Goal: Use online tool/utility: Utilize a website feature to perform a specific function

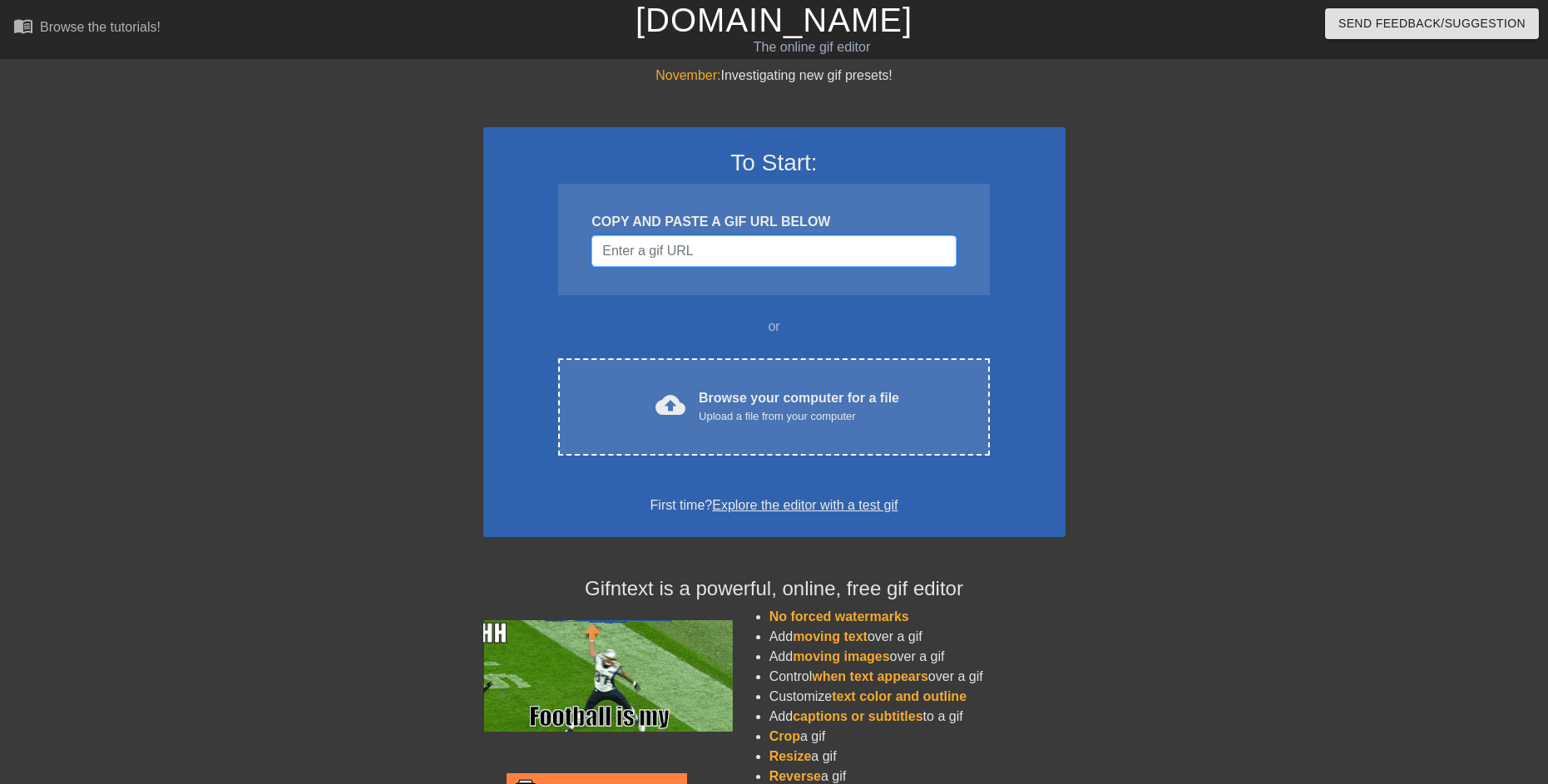
click at [710, 255] on input "Username" at bounding box center [774, 251] width 365 height 32
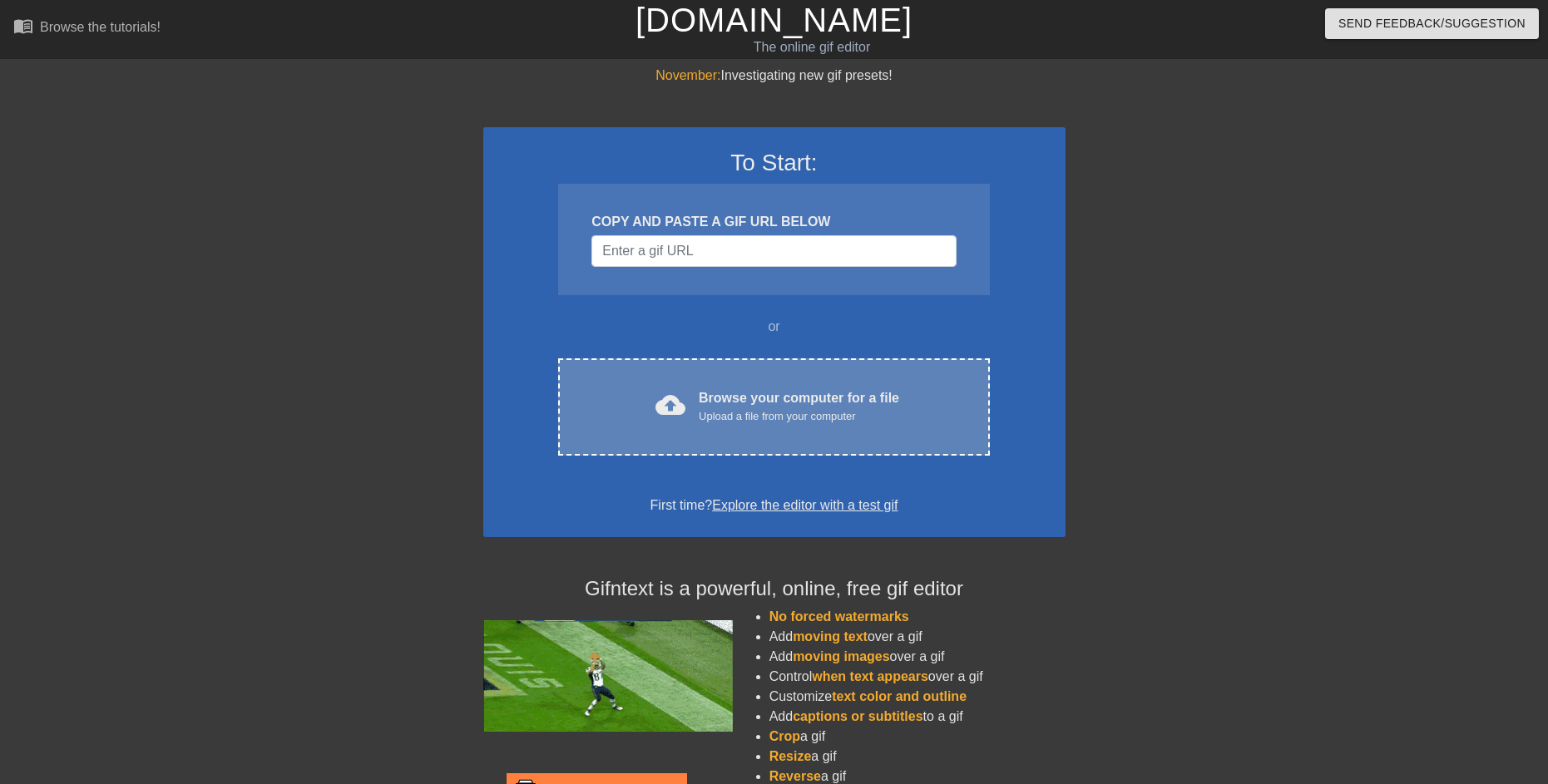
click at [674, 413] on span "cloud_upload" at bounding box center [670, 404] width 30 height 30
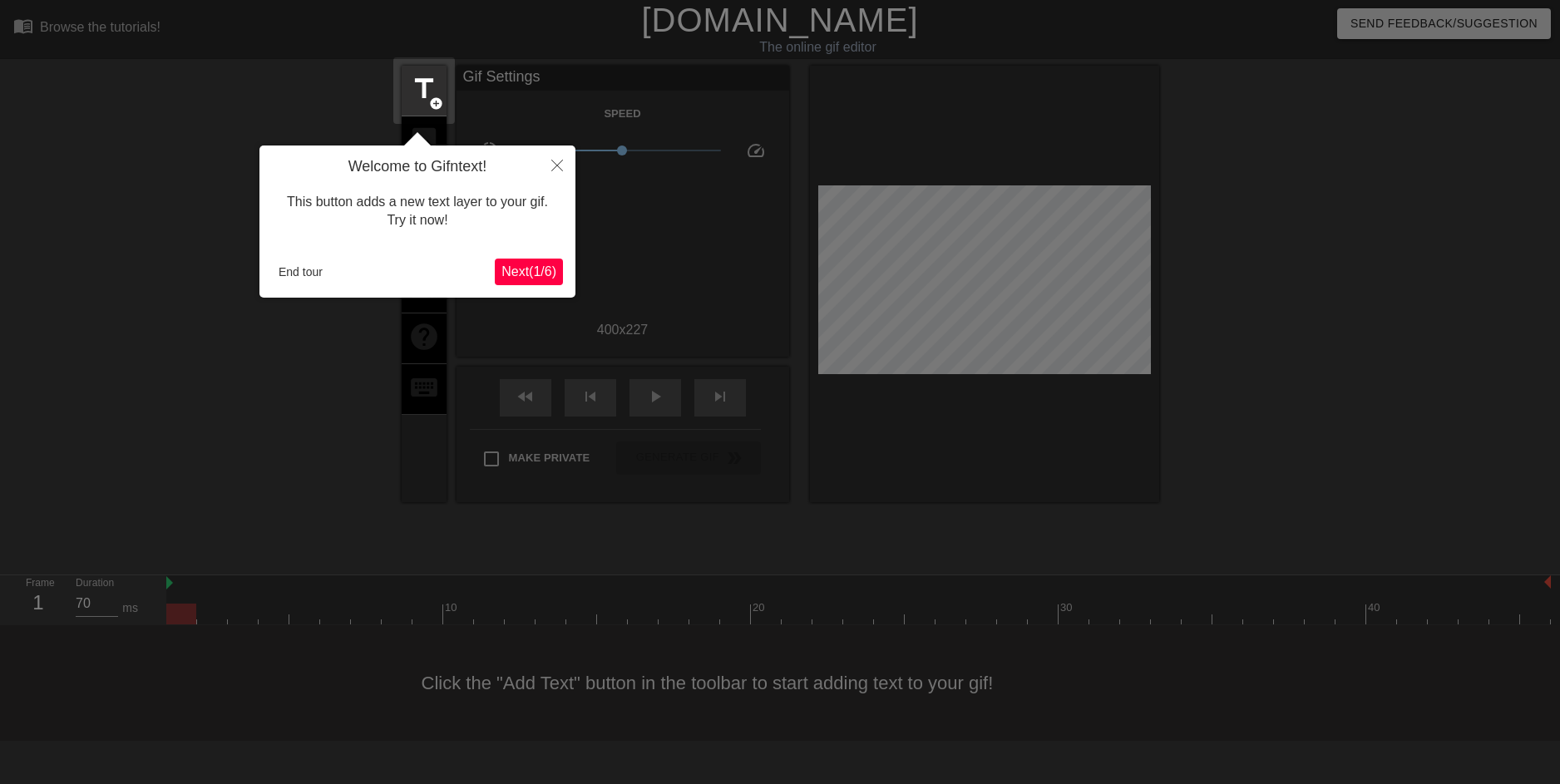
click at [535, 273] on span "Next ( 1 / 6 )" at bounding box center [529, 271] width 55 height 14
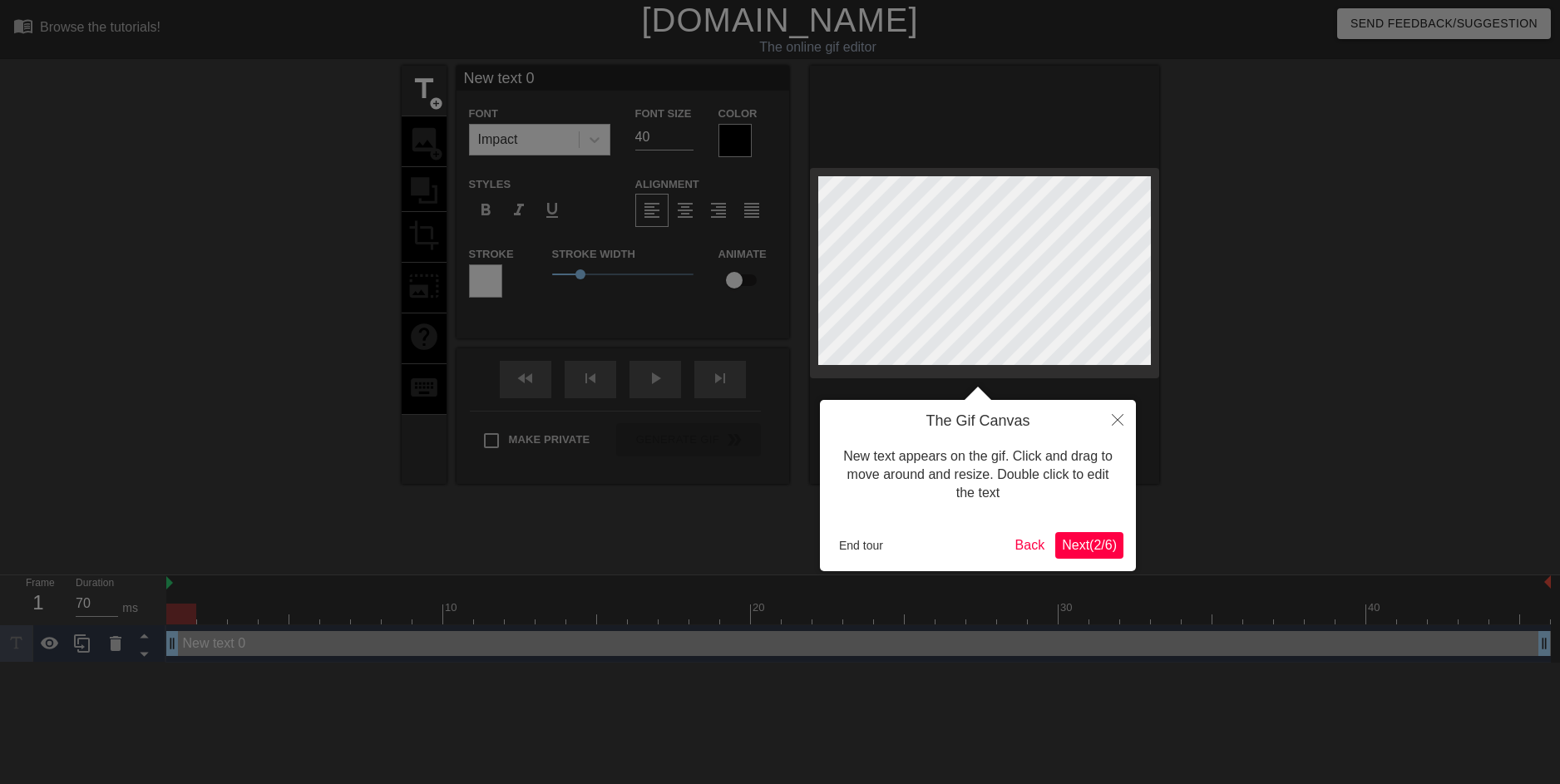
click at [1099, 553] on button "Next ( 2 / 6 )" at bounding box center [1090, 545] width 68 height 27
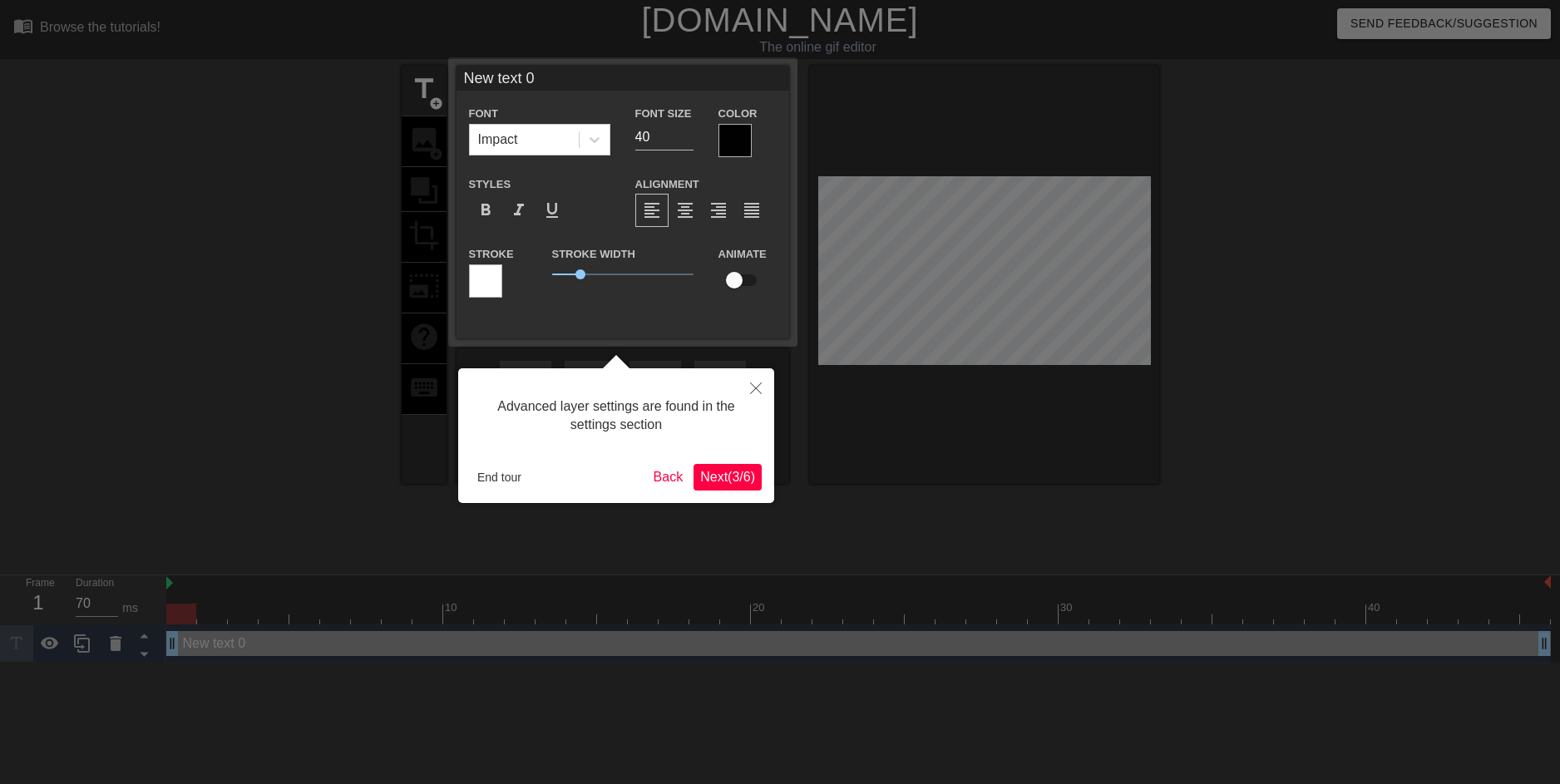
click at [735, 475] on span "Next ( 3 / 6 )" at bounding box center [728, 476] width 55 height 14
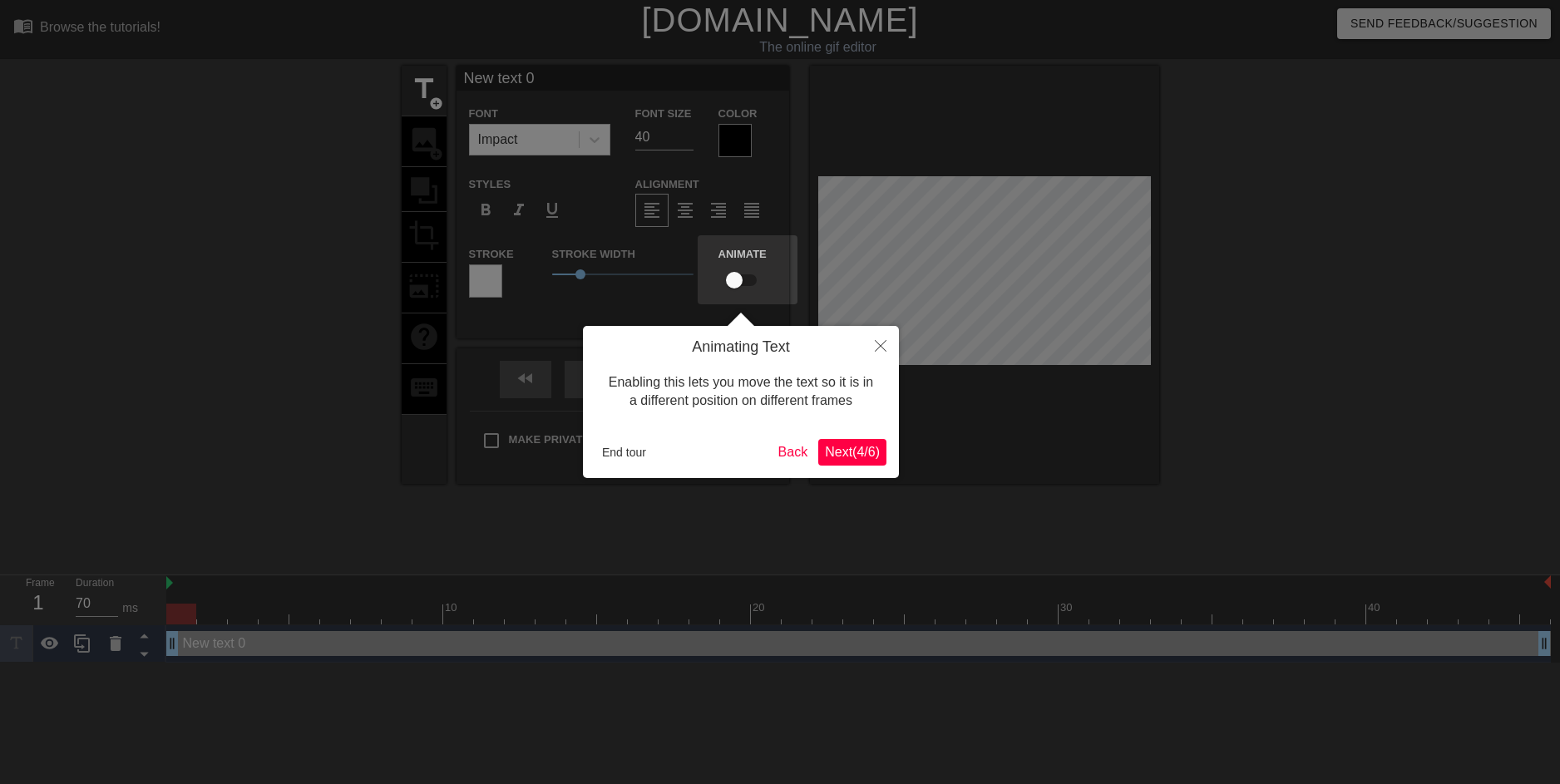
click at [854, 458] on span "Next ( 4 / 6 )" at bounding box center [852, 451] width 55 height 14
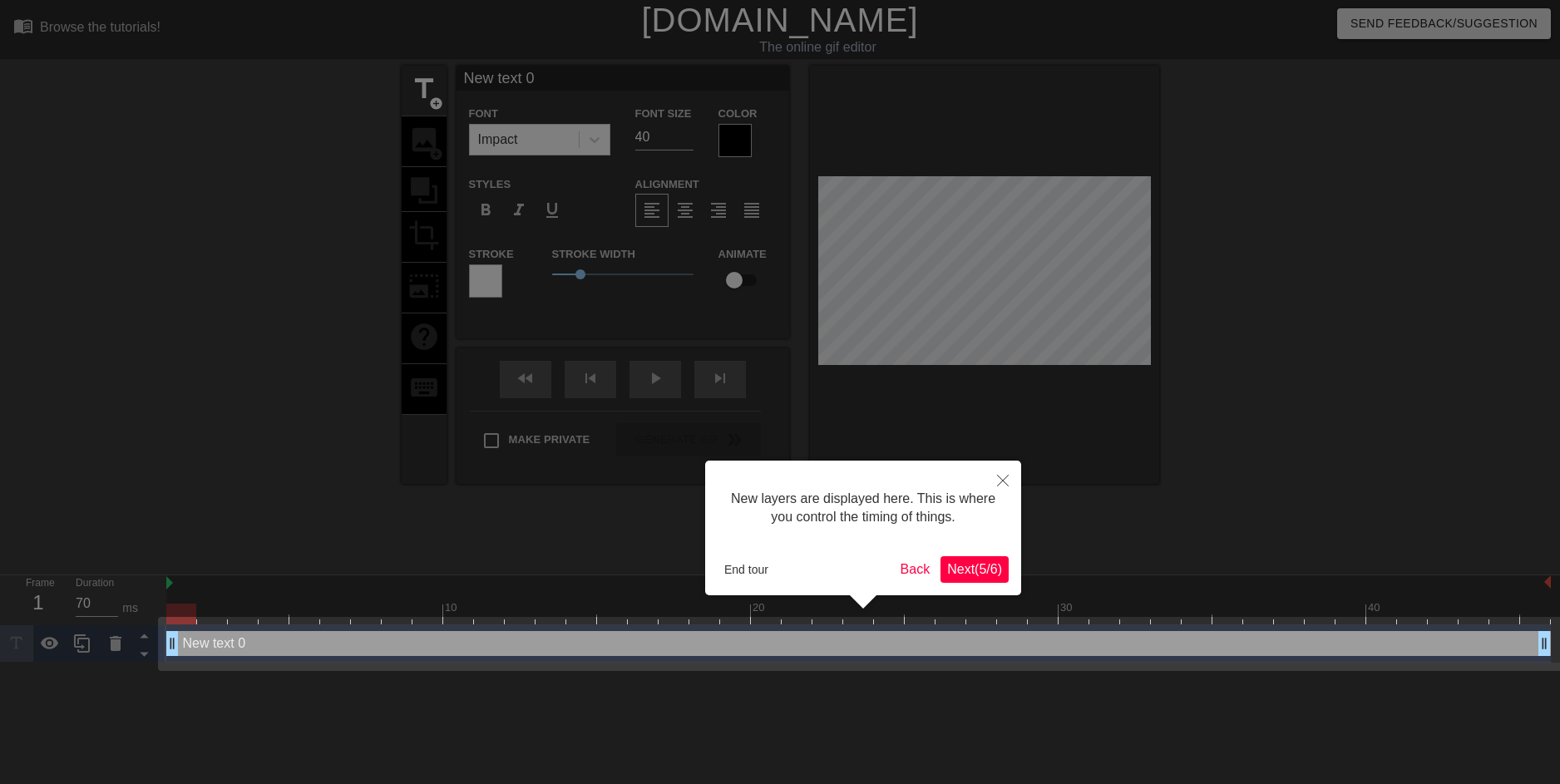
click at [949, 568] on span "Next ( 5 / 6 )" at bounding box center [975, 568] width 55 height 14
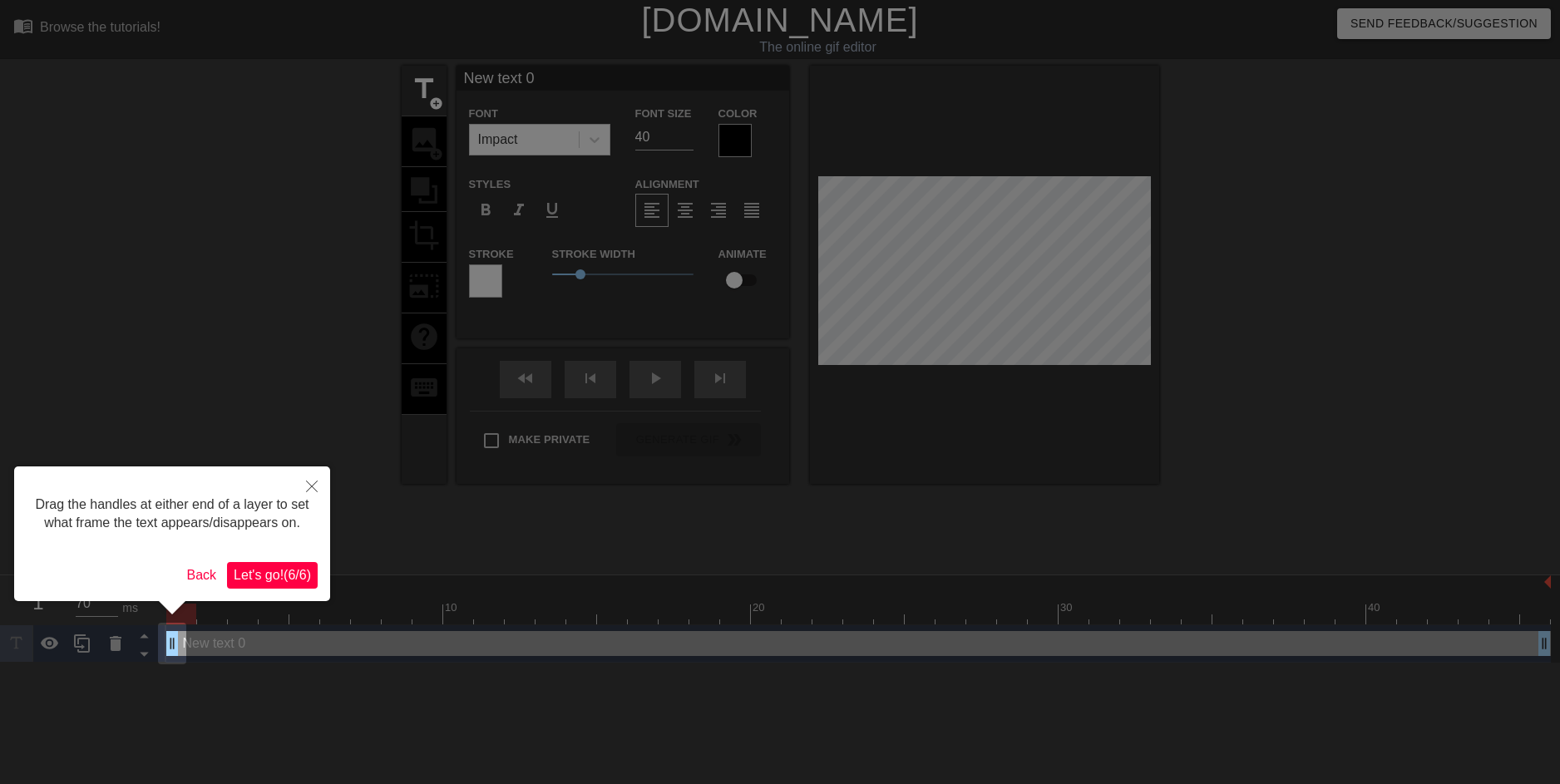
click at [256, 571] on span "Let's go! ( 6 / 6 )" at bounding box center [272, 574] width 77 height 14
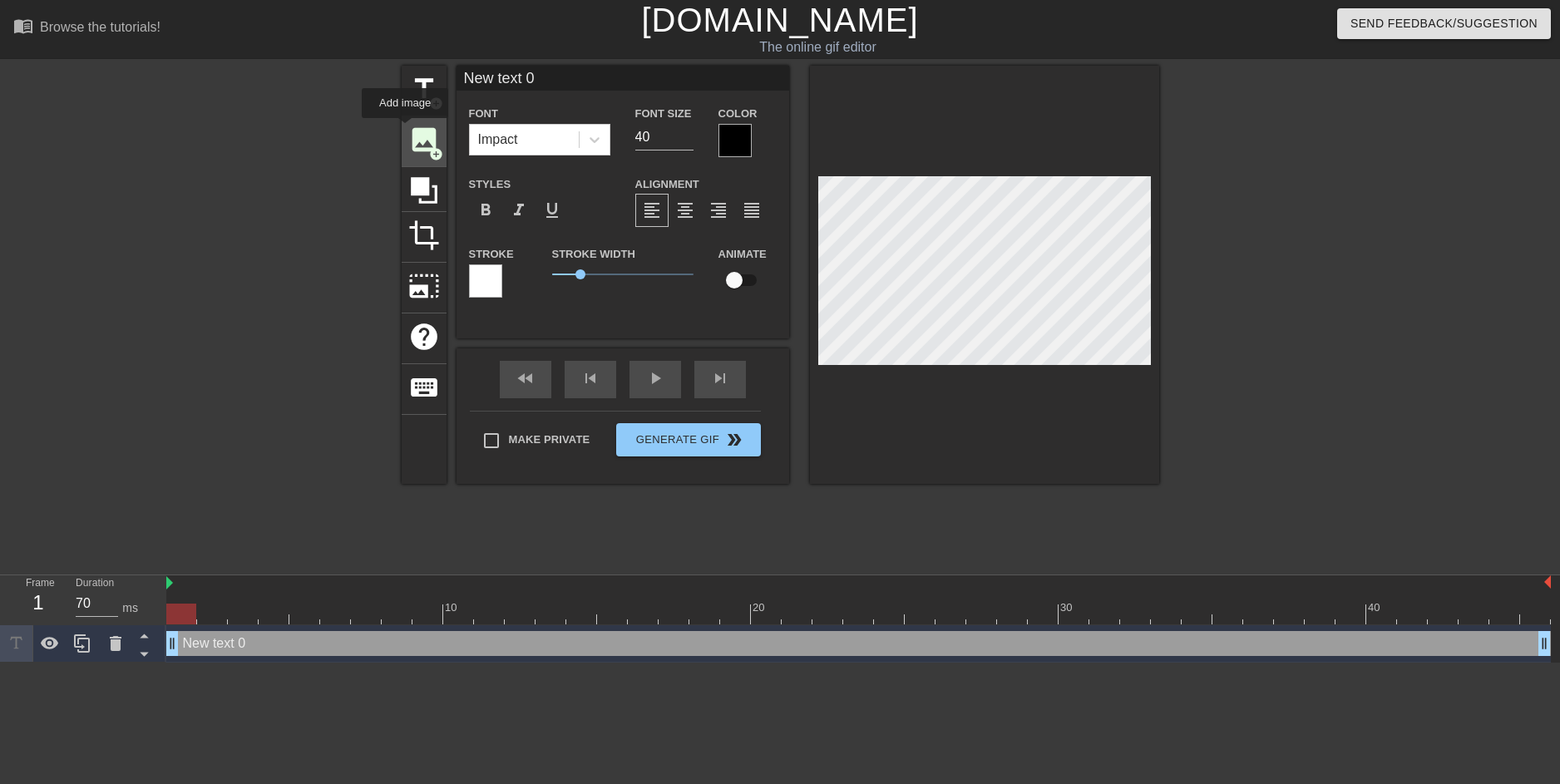
click at [414, 139] on span "image" at bounding box center [424, 140] width 32 height 32
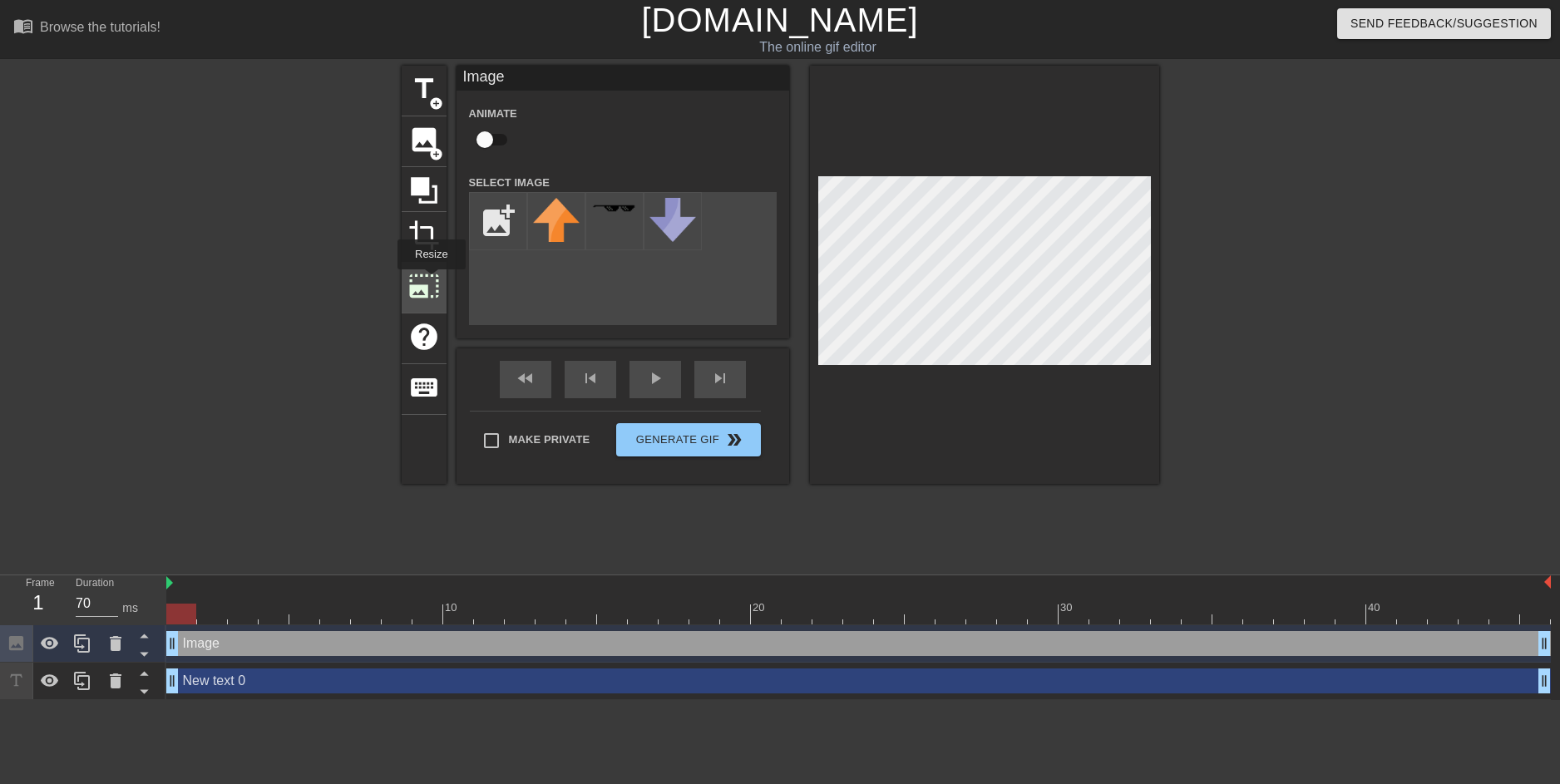
click at [430, 281] on span "photo_size_select_large" at bounding box center [424, 286] width 32 height 32
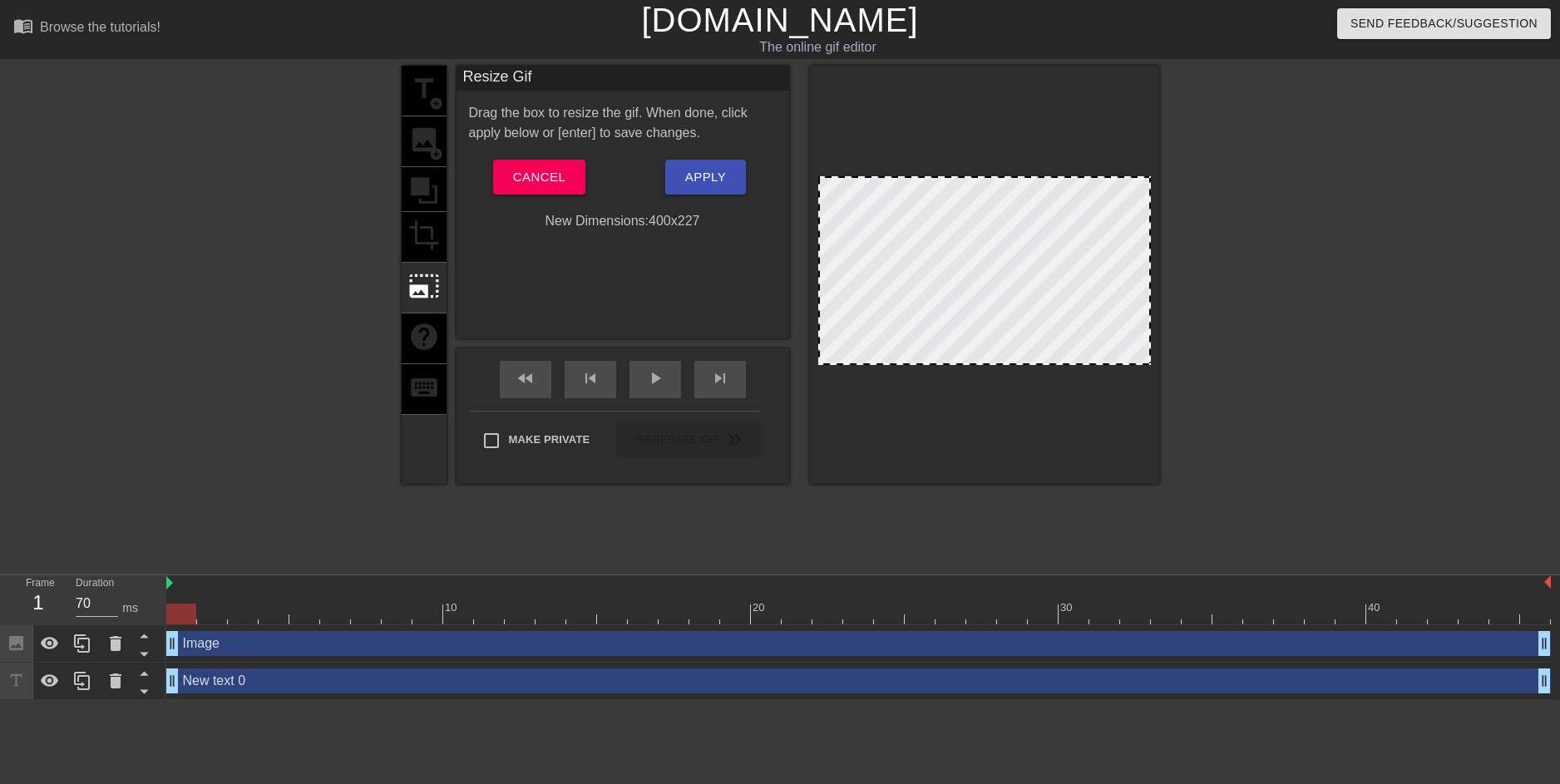
drag, startPoint x: 990, startPoint y: 179, endPoint x: 987, endPoint y: 166, distance: 13.3
click at [987, 166] on div at bounding box center [985, 275] width 350 height 418
drag, startPoint x: 936, startPoint y: 249, endPoint x: 928, endPoint y: 265, distance: 17.9
click at [928, 265] on div at bounding box center [985, 270] width 333 height 189
click at [565, 172] on span "Cancel" at bounding box center [539, 177] width 52 height 22
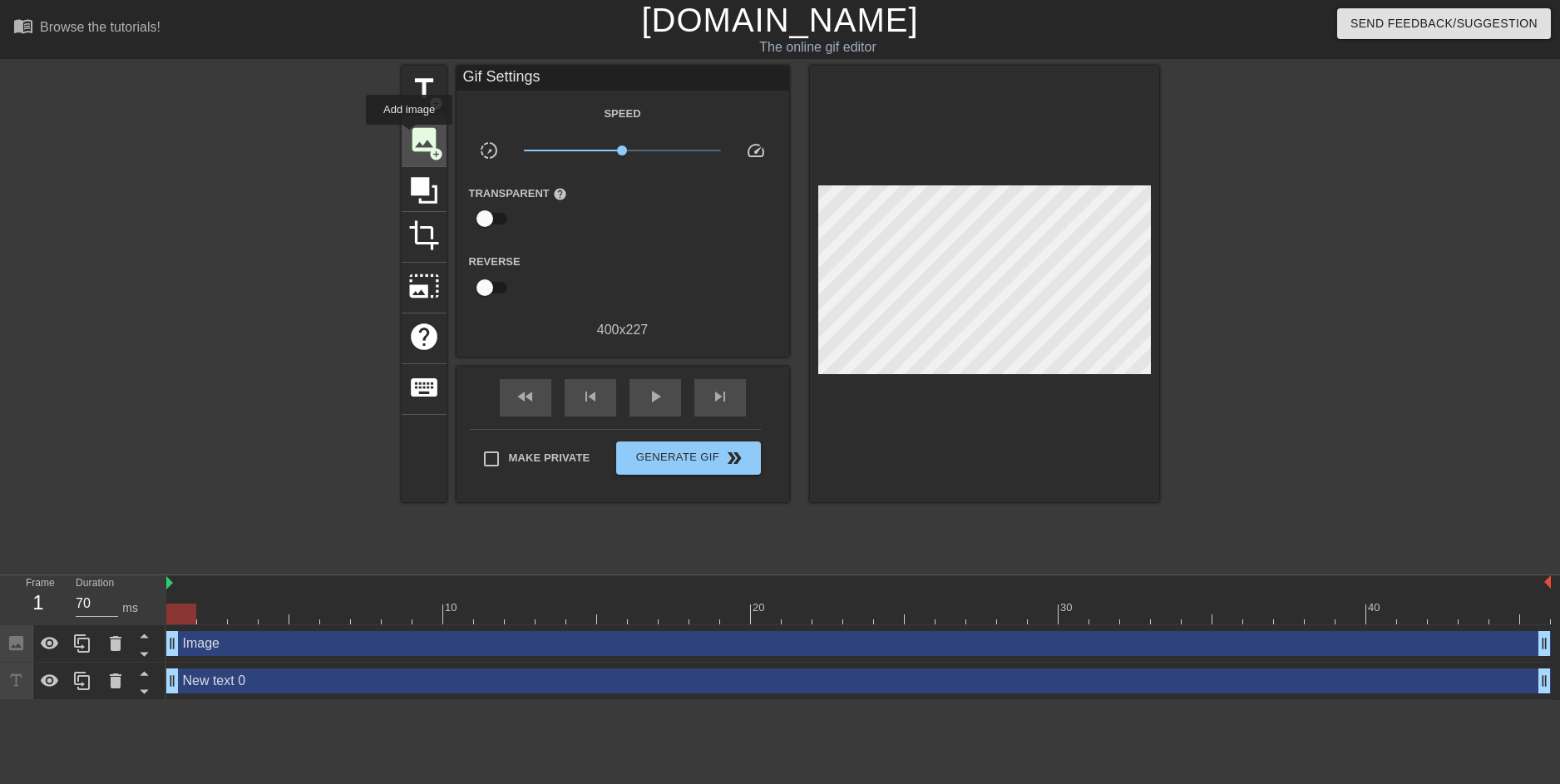
click at [413, 136] on span "image" at bounding box center [424, 140] width 32 height 32
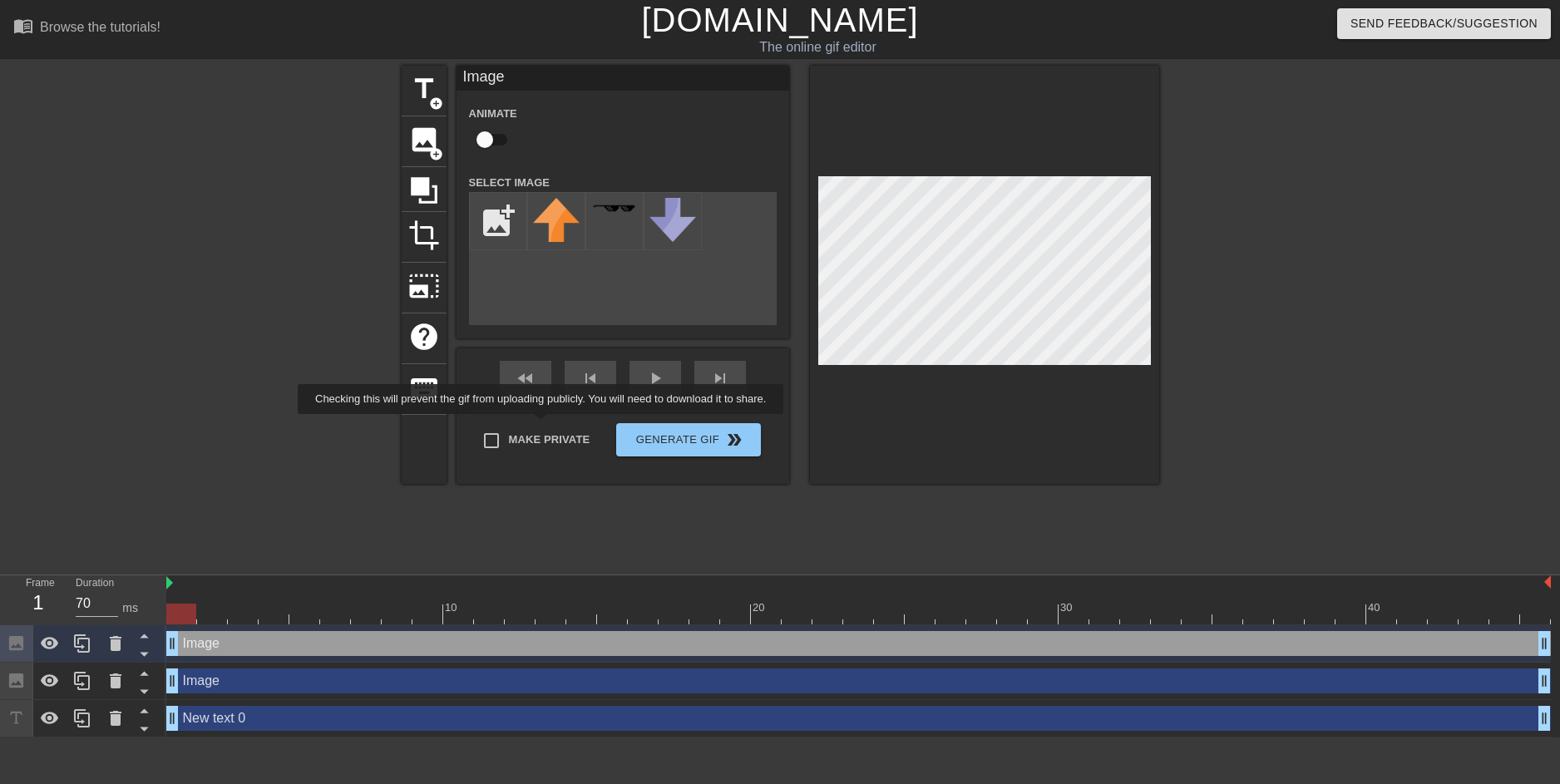
click at [539, 431] on div "title add_circle image add_circle crop photo_size_select_large help keyboard Im…" at bounding box center [780, 275] width 758 height 418
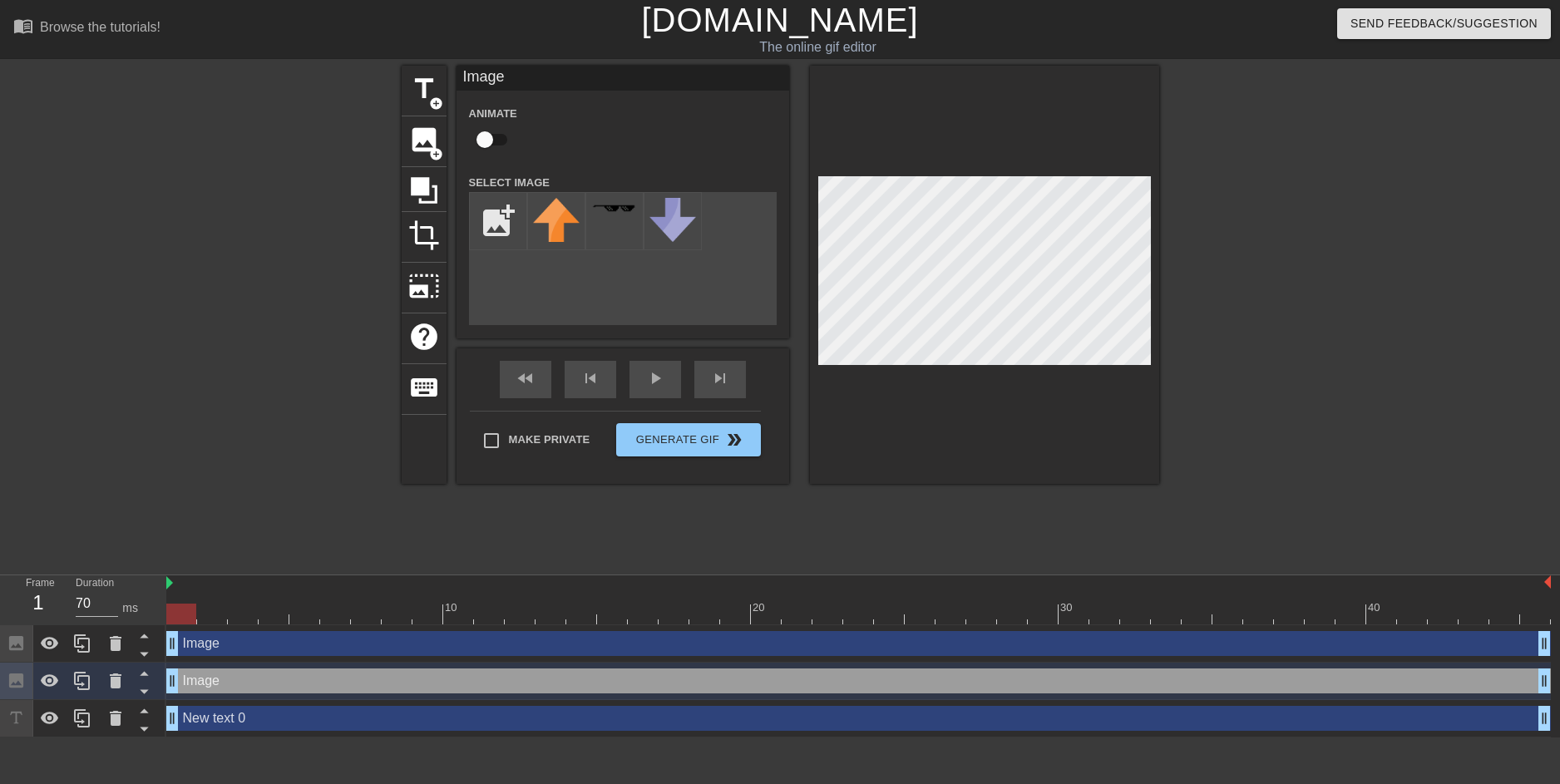
click at [609, 509] on div "title add_circle image add_circle crop photo_size_select_large help keyboard Im…" at bounding box center [780, 315] width 758 height 499
click at [418, 294] on span "photo_size_select_large" at bounding box center [424, 286] width 32 height 32
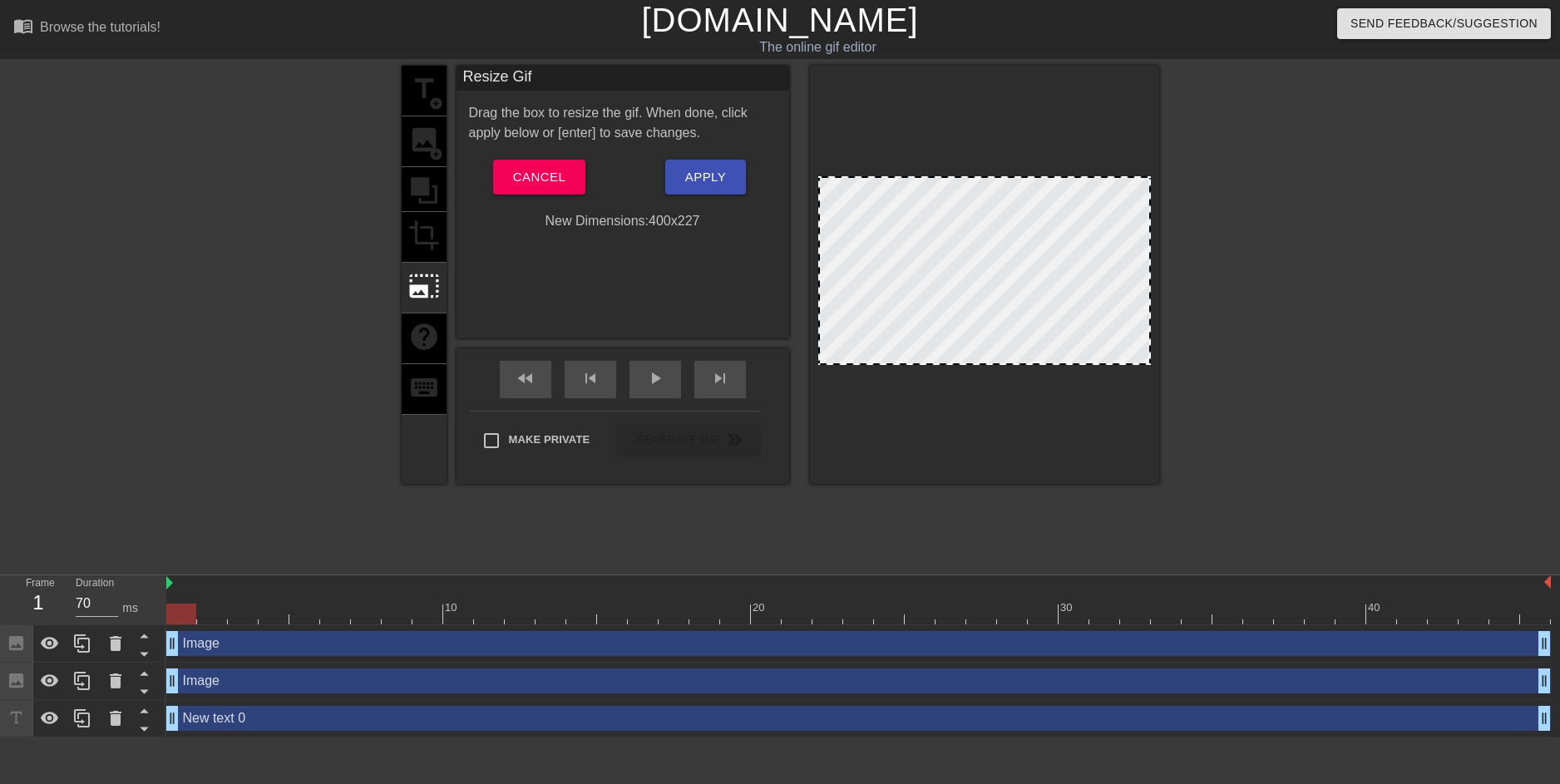
click at [971, 179] on div at bounding box center [985, 275] width 350 height 418
drag, startPoint x: 968, startPoint y: 232, endPoint x: 966, endPoint y: 256, distance: 24.1
click at [965, 261] on div at bounding box center [985, 270] width 333 height 189
drag, startPoint x: 218, startPoint y: 718, endPoint x: 110, endPoint y: 717, distance: 108.0
click at [110, 717] on icon at bounding box center [116, 718] width 20 height 20
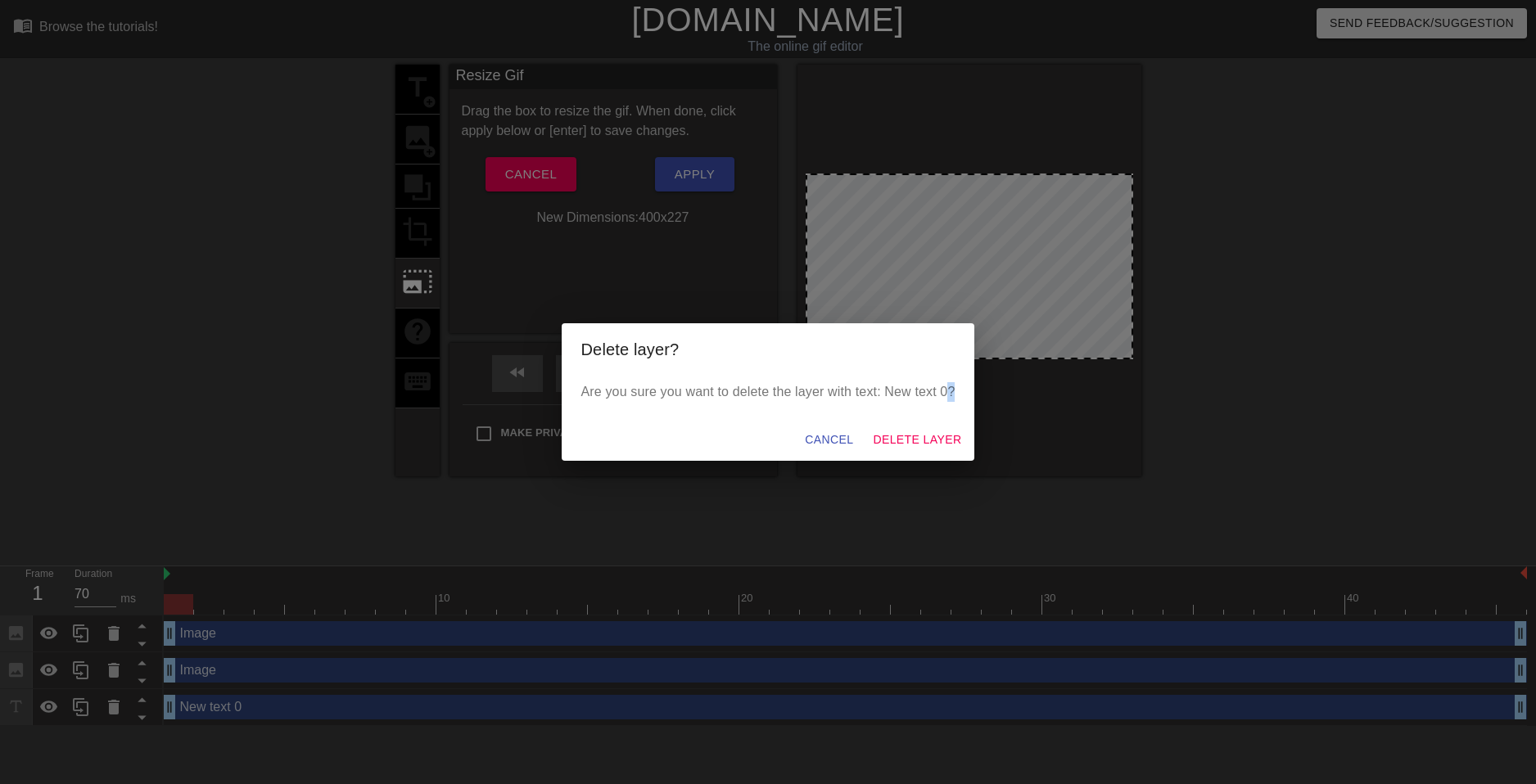
click at [108, 707] on div "Delete layer? Are you sure you want to delete the layer with text: New text 0? …" at bounding box center [768, 392] width 1536 height 784
click at [911, 433] on span "Delete Layer" at bounding box center [917, 439] width 89 height 20
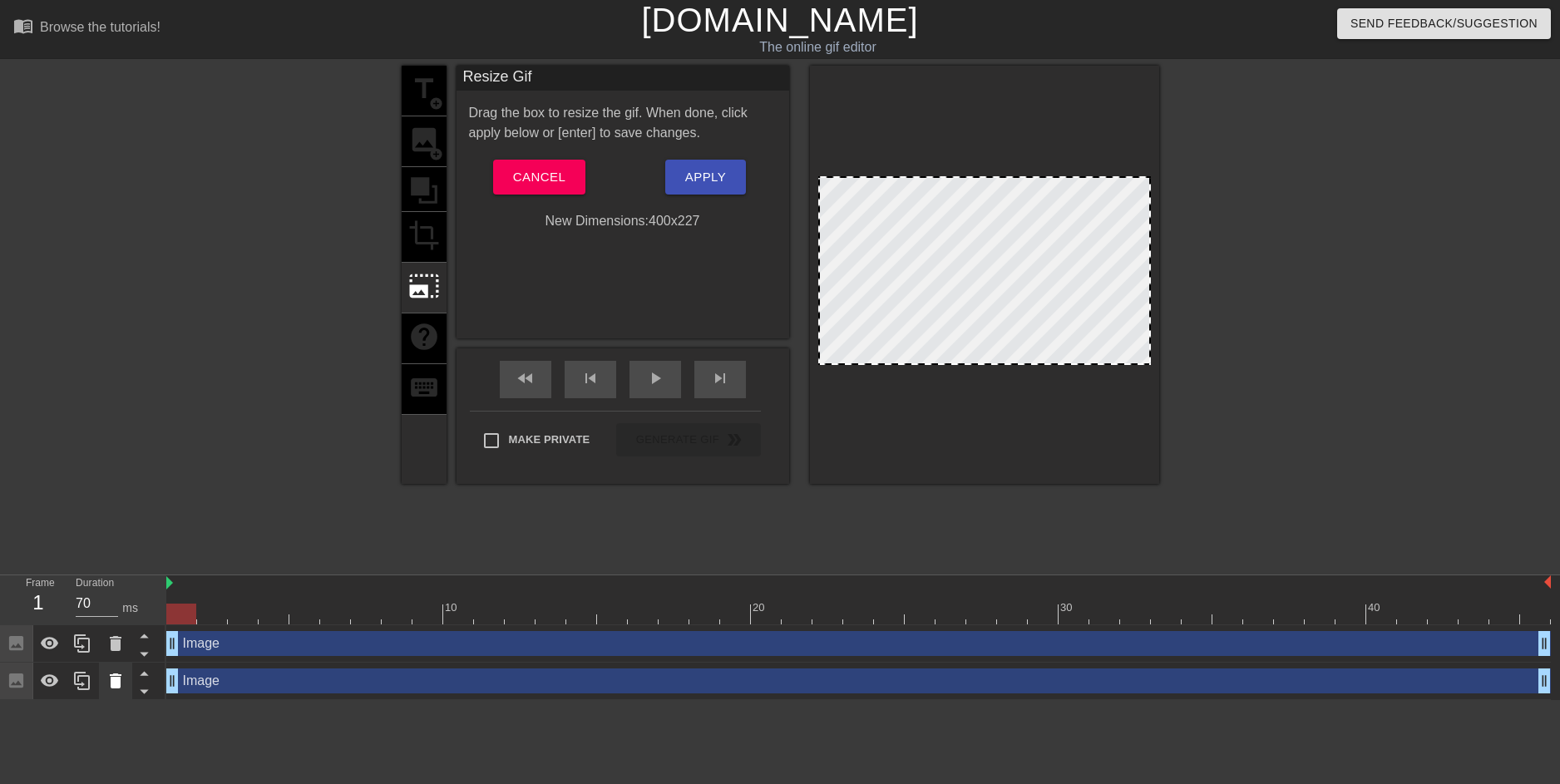
click at [118, 677] on icon at bounding box center [116, 681] width 12 height 15
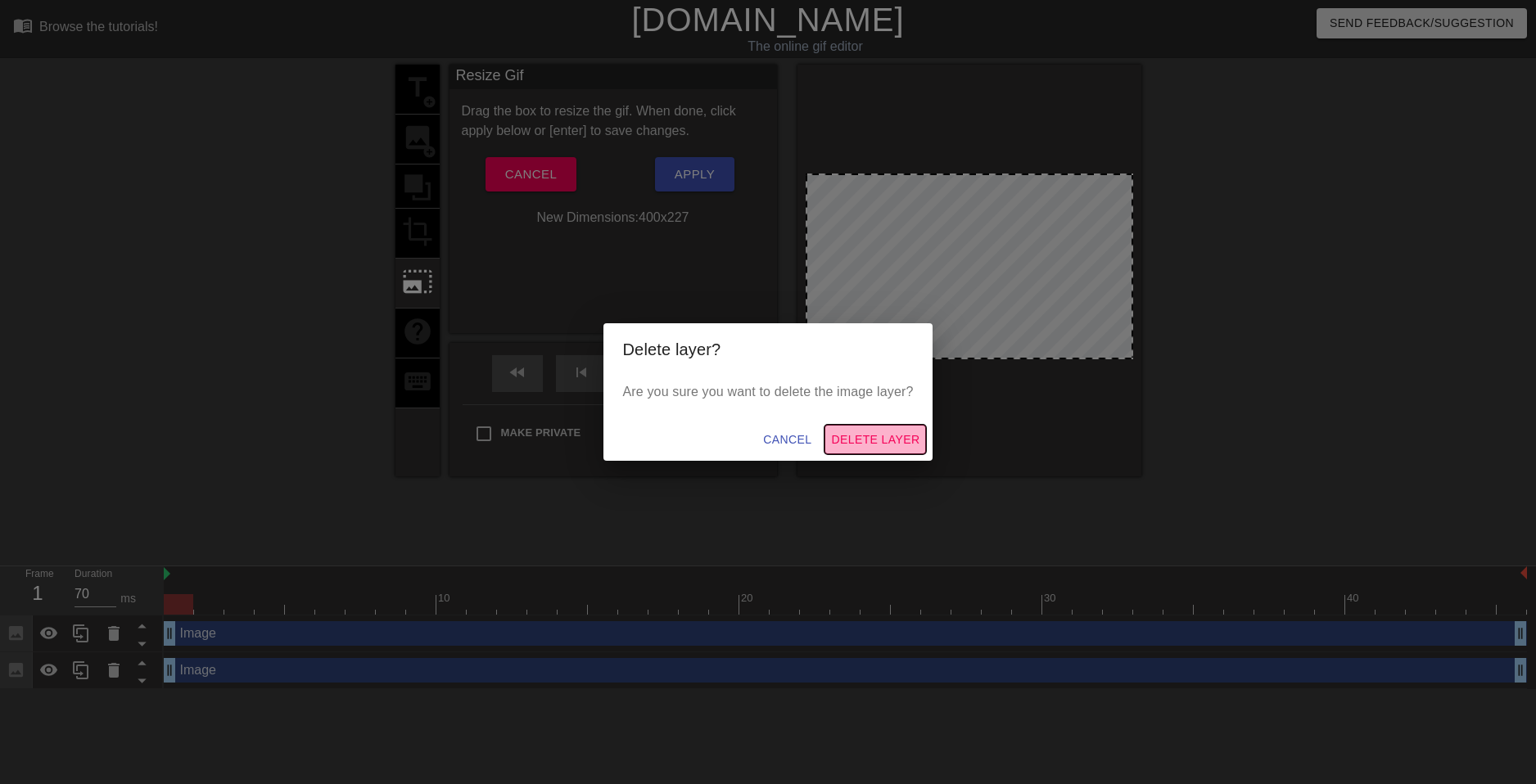
click at [848, 435] on span "Delete Layer" at bounding box center [875, 439] width 89 height 20
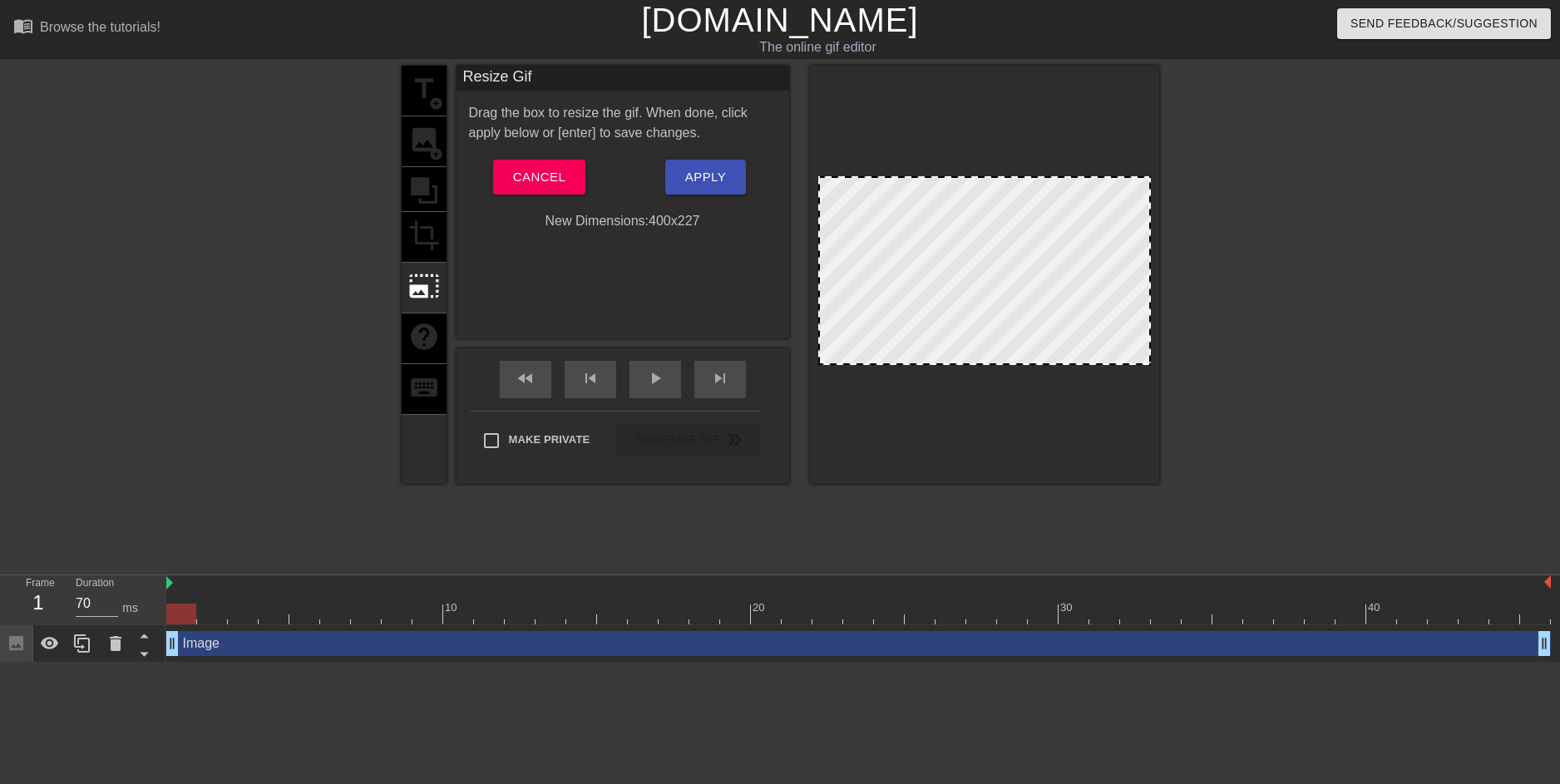
drag, startPoint x: 983, startPoint y: 230, endPoint x: 976, endPoint y: 280, distance: 50.5
click at [976, 280] on div at bounding box center [985, 270] width 333 height 189
drag, startPoint x: 820, startPoint y: 178, endPoint x: 850, endPoint y: 201, distance: 37.8
click at [850, 201] on div at bounding box center [985, 270] width 333 height 189
click at [848, 174] on div at bounding box center [985, 275] width 350 height 418
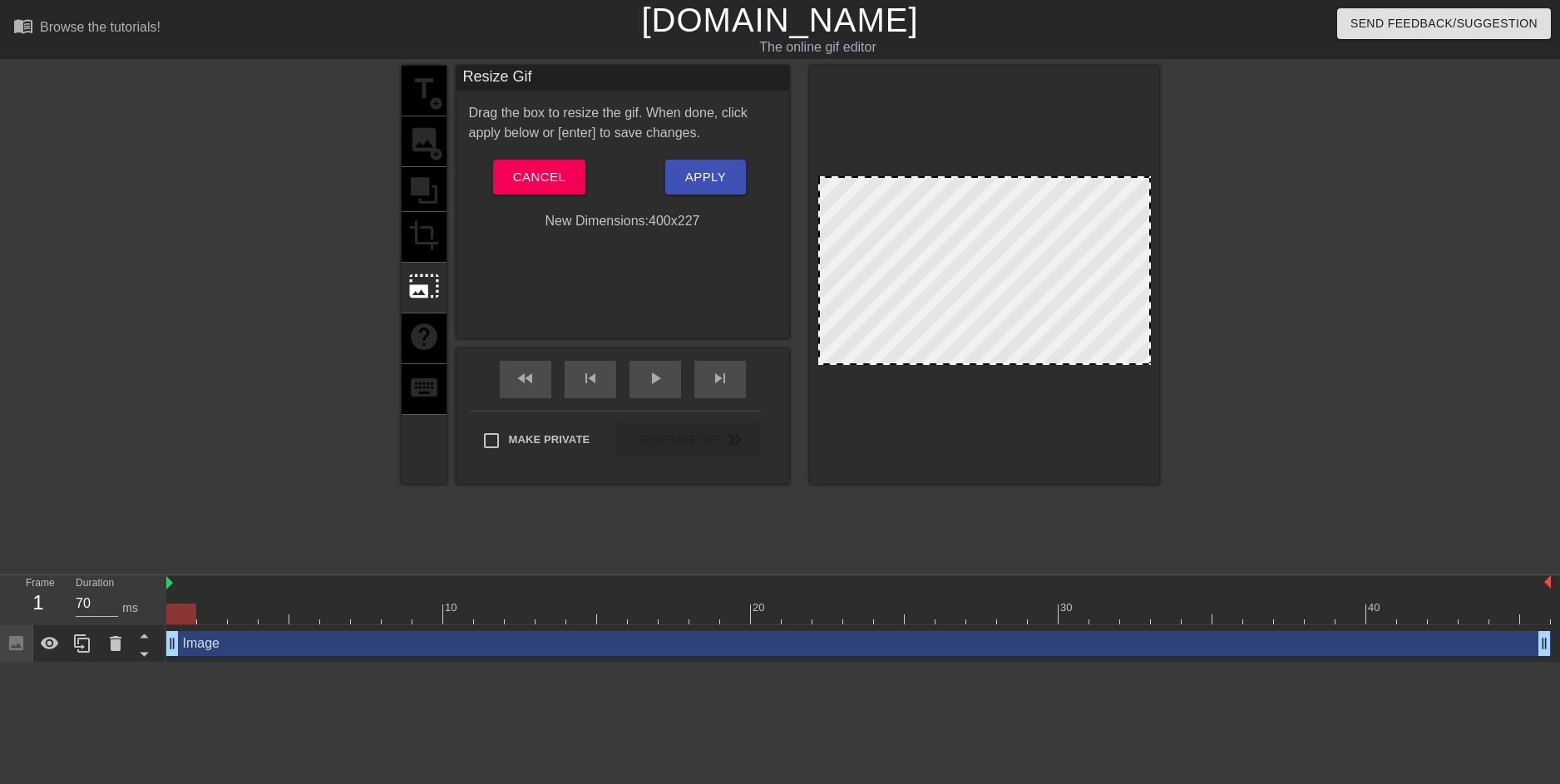
drag, startPoint x: 849, startPoint y: 180, endPoint x: 793, endPoint y: 305, distance: 137.0
click at [793, 305] on div "title add_circle image add_circle crop photo_size_select_large help keyboard Re…" at bounding box center [780, 275] width 758 height 418
click at [915, 355] on div at bounding box center [985, 270] width 333 height 189
drag, startPoint x: 917, startPoint y: 363, endPoint x: 865, endPoint y: 484, distance: 131.7
click at [865, 484] on div "title add_circle image add_circle crop photo_size_select_large help keyboard Re…" at bounding box center [780, 315] width 758 height 499
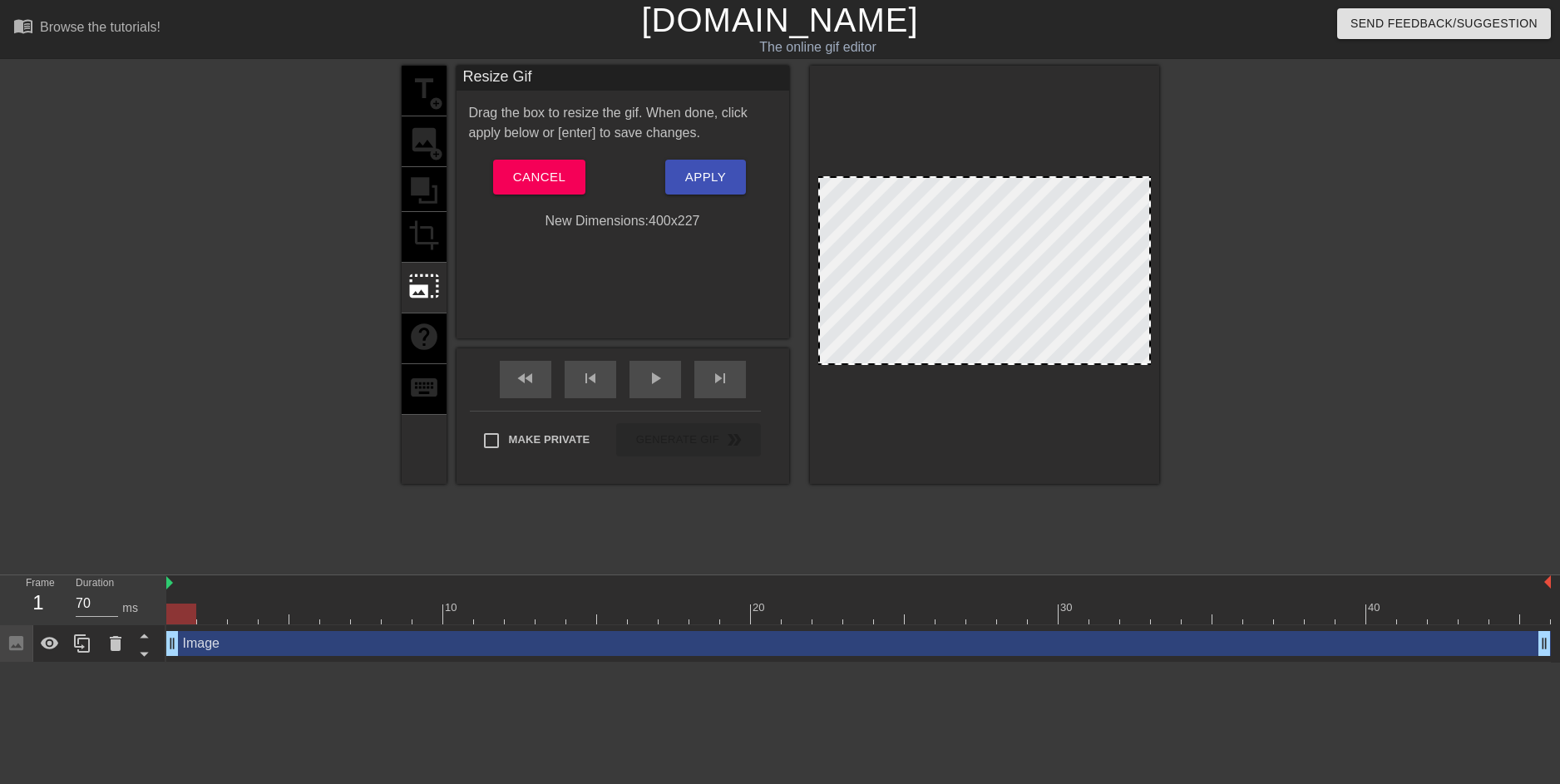
click at [865, 484] on div "title add_circle image add_circle crop photo_size_select_large help keyboard Re…" at bounding box center [780, 315] width 758 height 499
click at [689, 186] on span "Apply" at bounding box center [705, 177] width 41 height 22
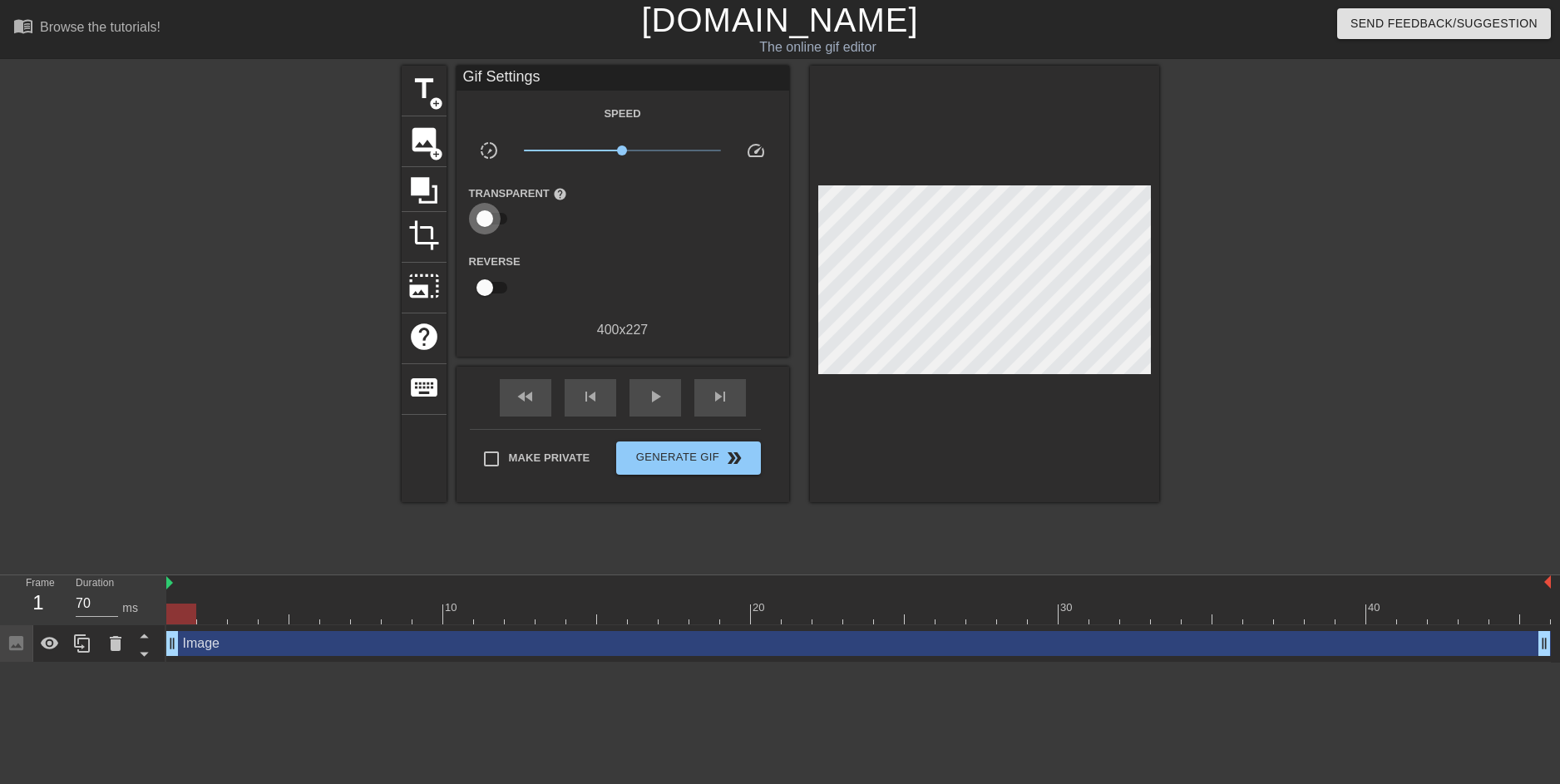
click at [484, 217] on input "checkbox" at bounding box center [484, 219] width 95 height 32
click at [484, 217] on input "checkbox" at bounding box center [500, 219] width 95 height 32
checkbox input "false"
click at [483, 320] on div "400 x 227" at bounding box center [623, 330] width 333 height 20
click at [483, 303] on div "Speed slow_motion_video x1.00 speed Transparent help Reverse 400 x 227" at bounding box center [623, 221] width 308 height 237
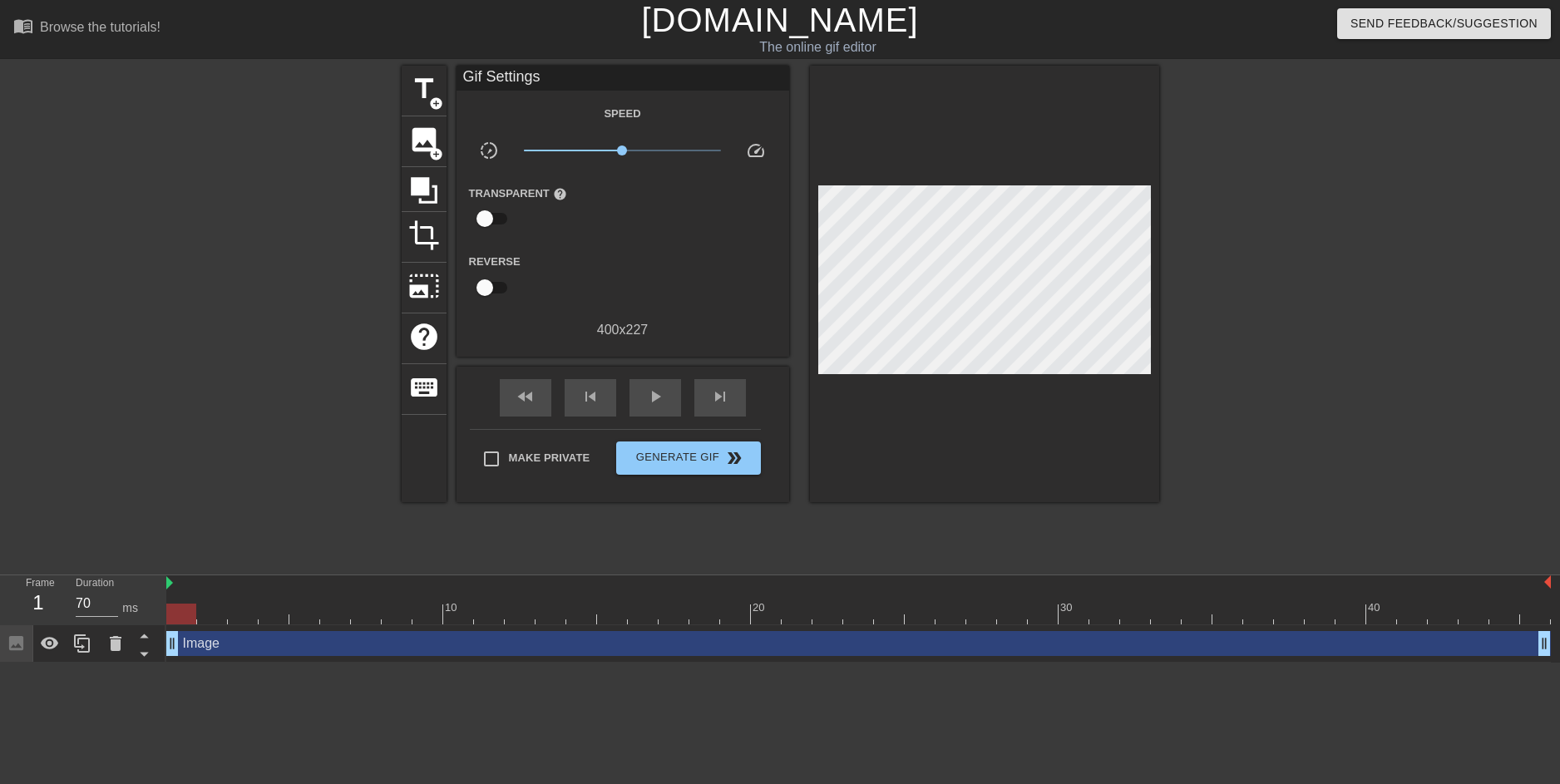
click at [489, 292] on input "checkbox" at bounding box center [484, 288] width 95 height 32
click at [489, 292] on input "checkbox" at bounding box center [500, 288] width 95 height 32
checkbox input "false"
click at [485, 215] on input "checkbox" at bounding box center [484, 219] width 95 height 32
checkbox input "true"
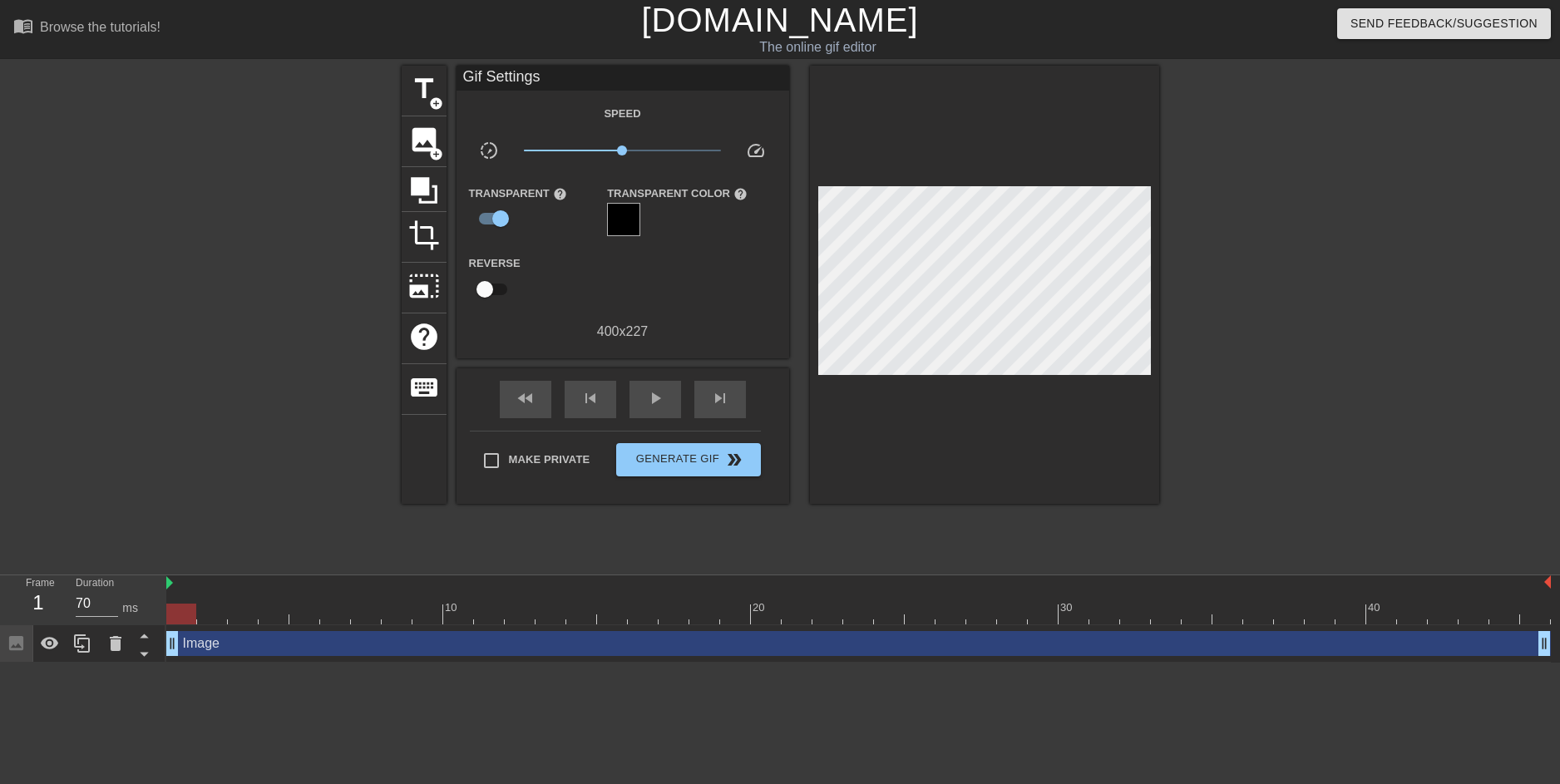
click at [637, 215] on div at bounding box center [624, 220] width 33 height 33
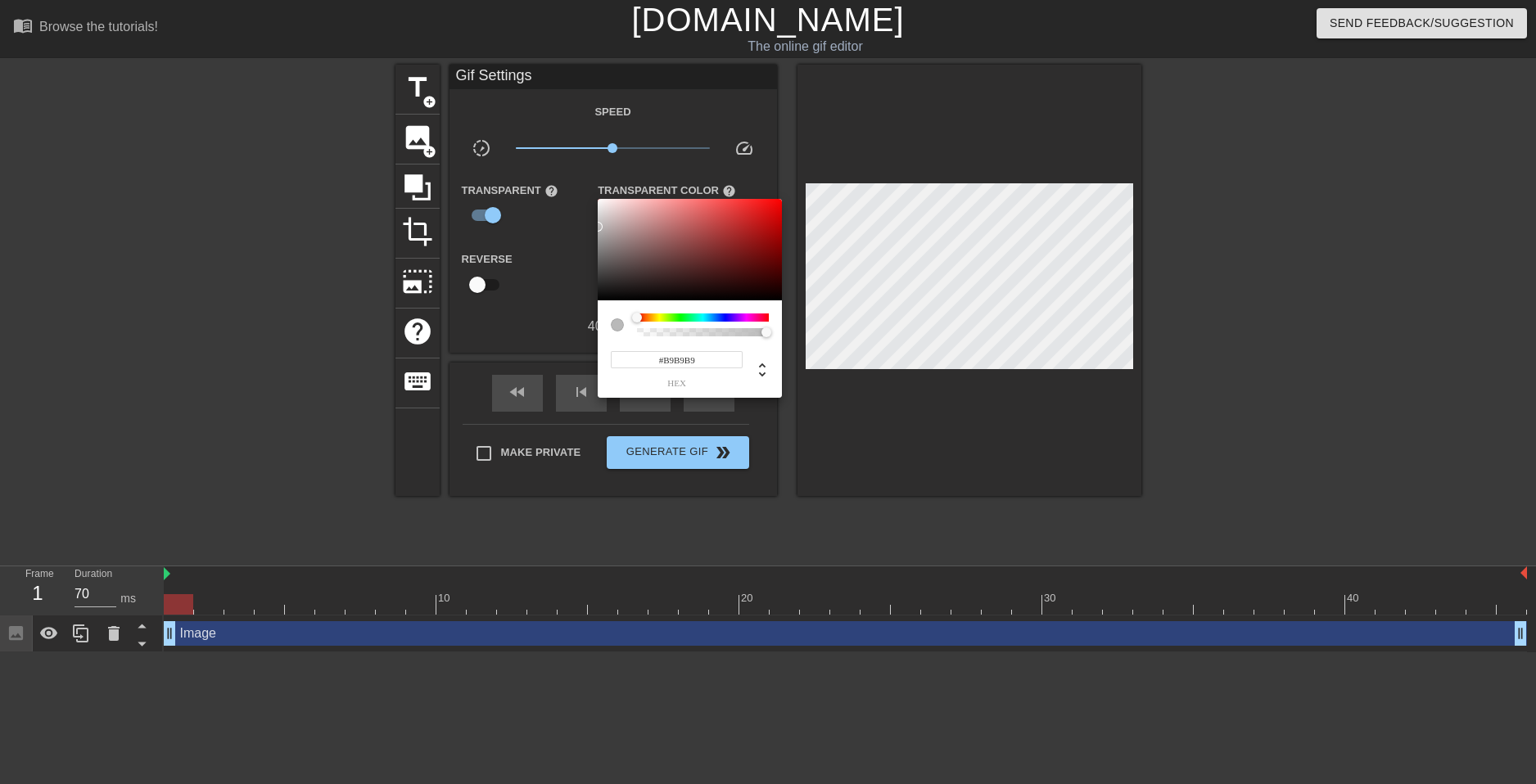
type input "#FFFFFF"
drag, startPoint x: 606, startPoint y: 254, endPoint x: 558, endPoint y: 124, distance: 138.6
click at [558, 124] on div "#FFFFFF hex" at bounding box center [768, 392] width 1536 height 784
click at [512, 301] on div at bounding box center [768, 392] width 1536 height 784
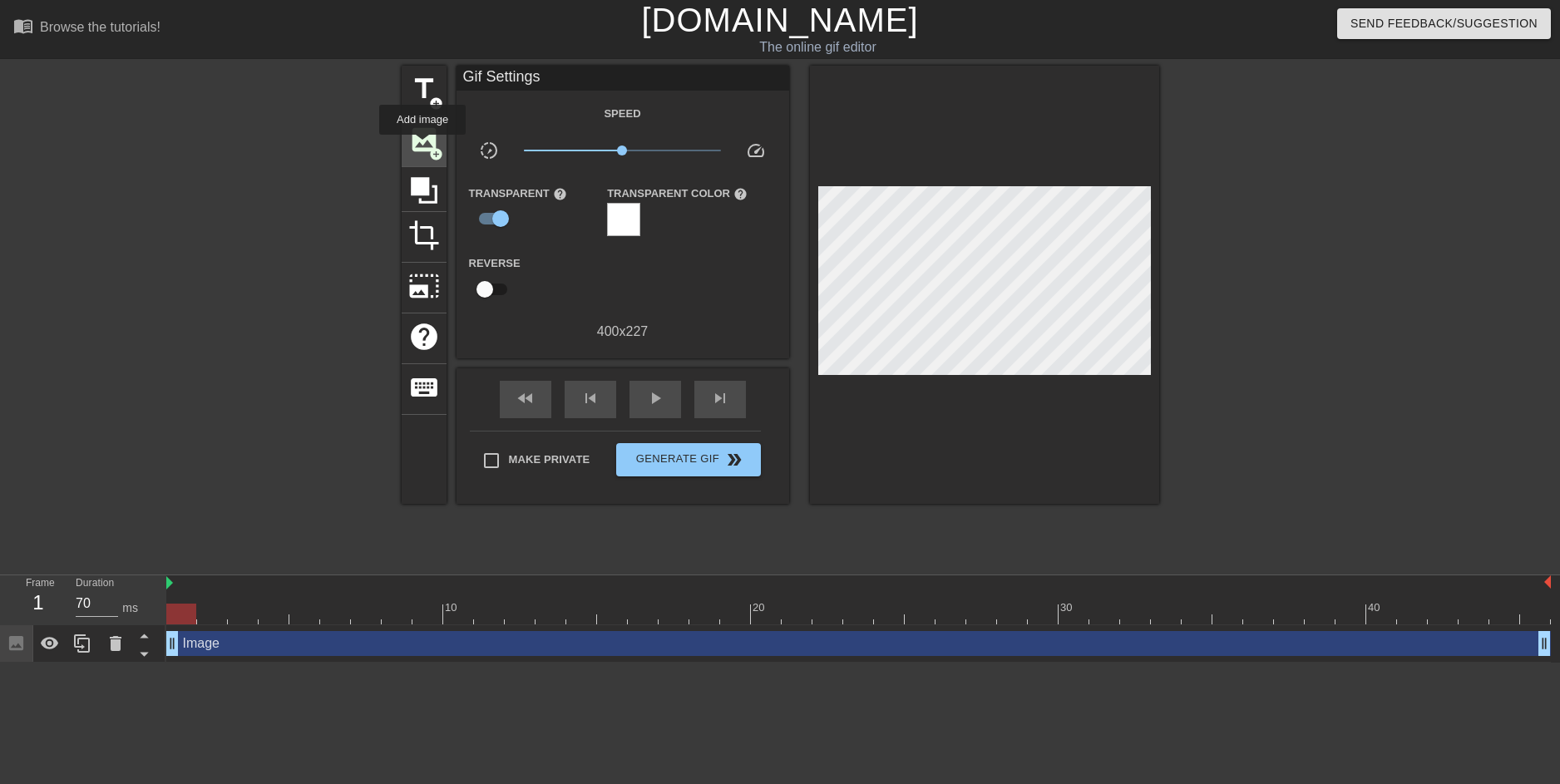
click at [422, 146] on span "image" at bounding box center [424, 140] width 32 height 32
